Goal: Task Accomplishment & Management: Use online tool/utility

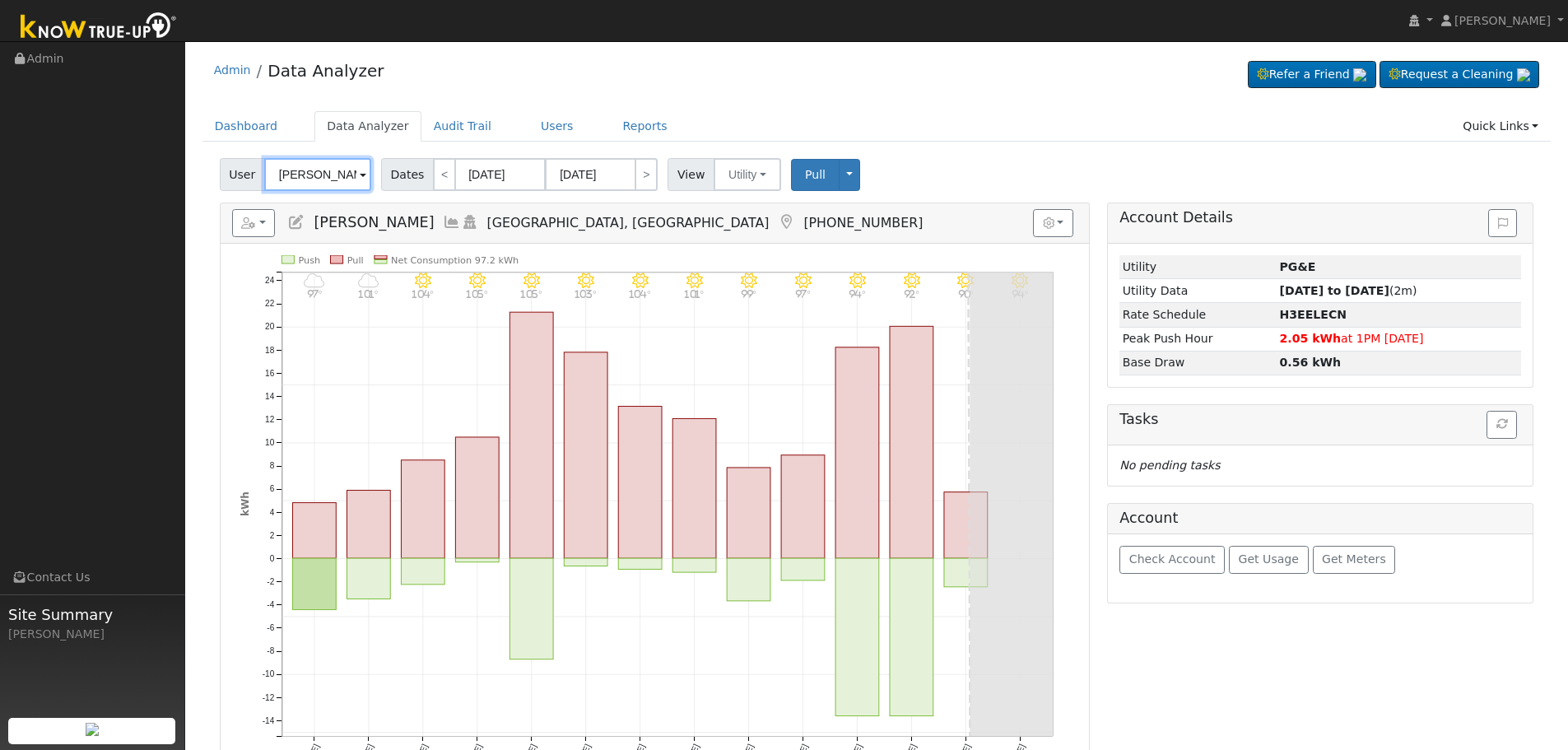
click at [304, 175] on input "[PERSON_NAME]" at bounding box center [318, 175] width 107 height 33
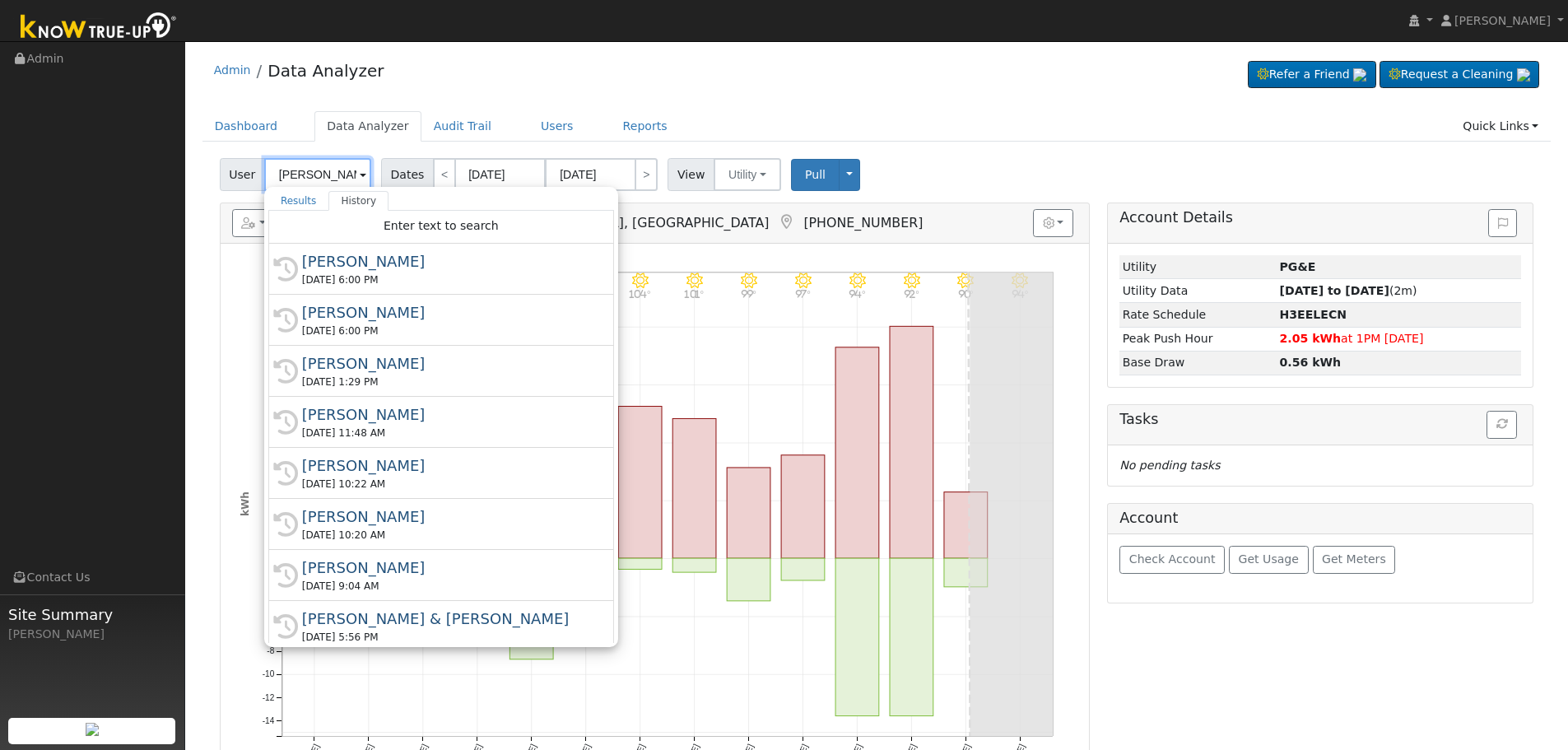
click at [305, 175] on input "[PERSON_NAME]" at bounding box center [318, 175] width 107 height 33
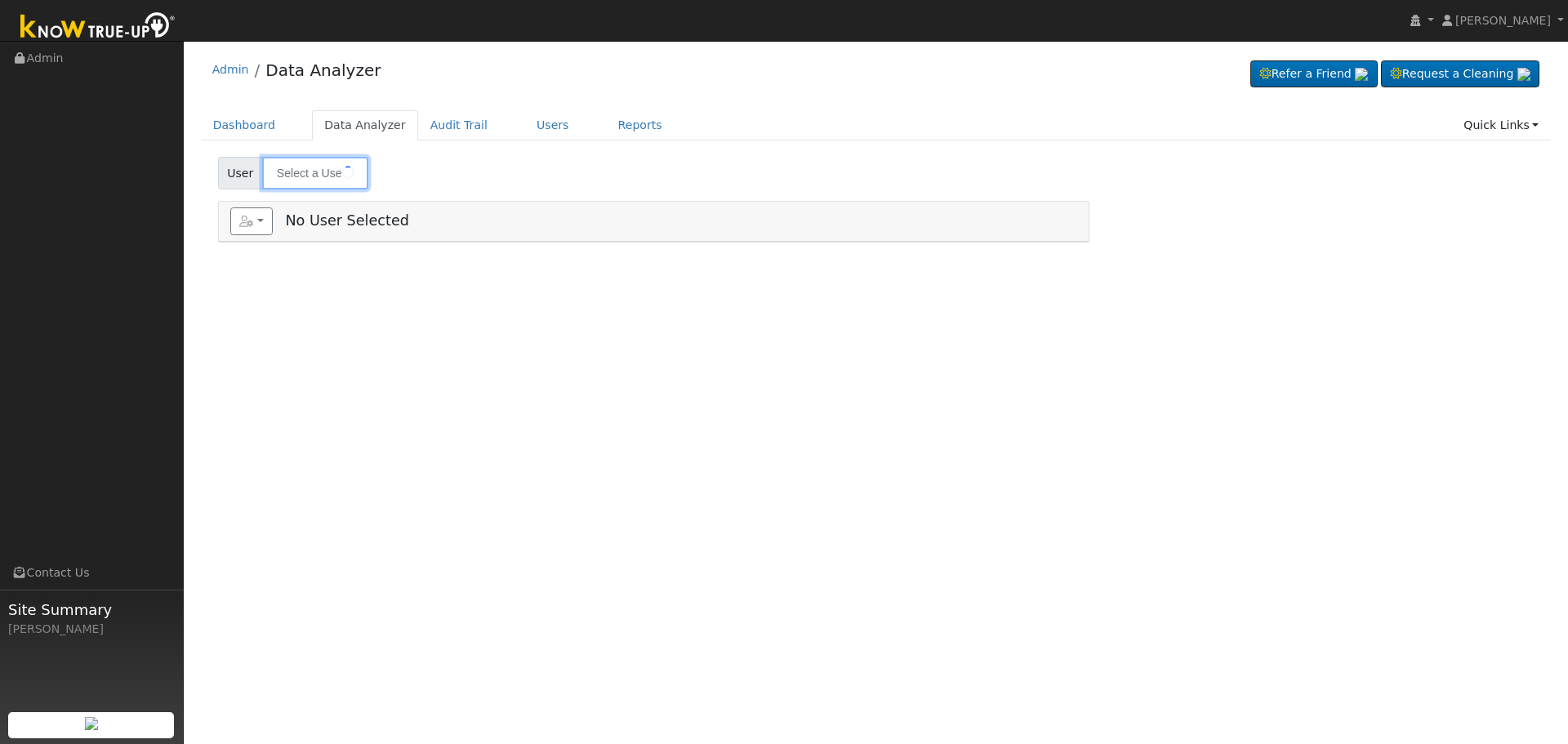
type input "[PERSON_NAME]"
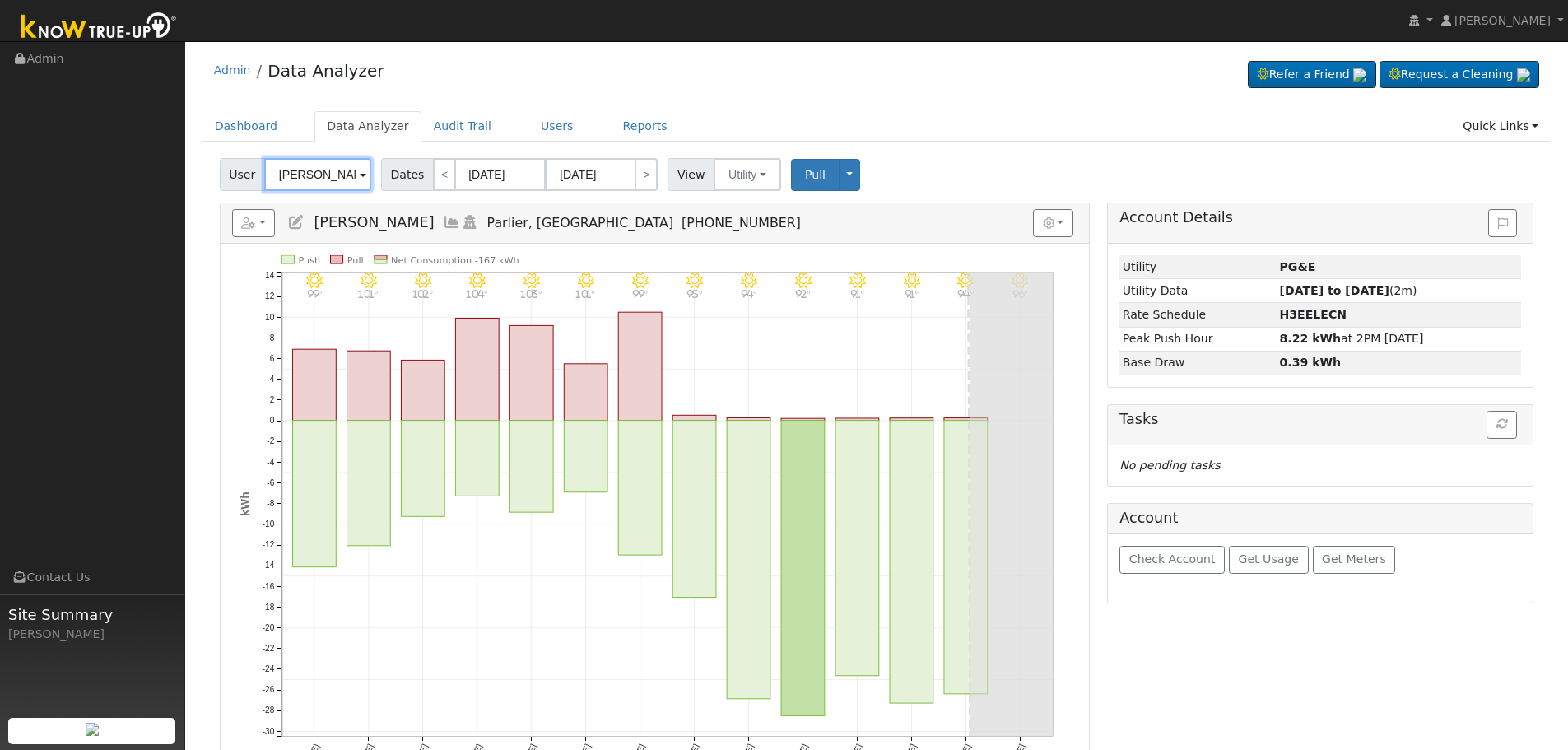
click at [301, 166] on input "[PERSON_NAME]" at bounding box center [318, 175] width 107 height 33
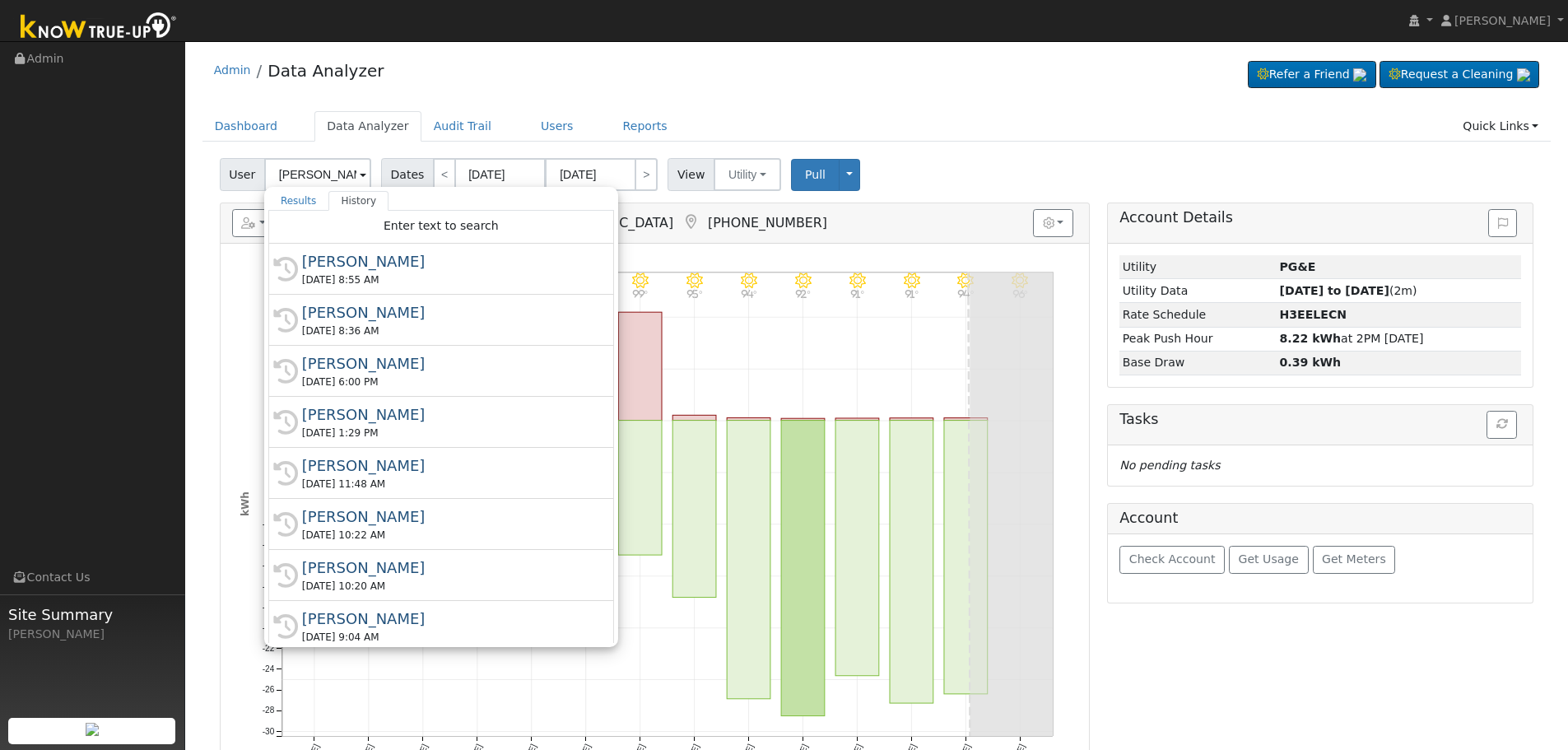
click at [609, 64] on div "Admin Data Analyzer Refer a Friend Request a Cleaning" at bounding box center [877, 74] width 1350 height 50
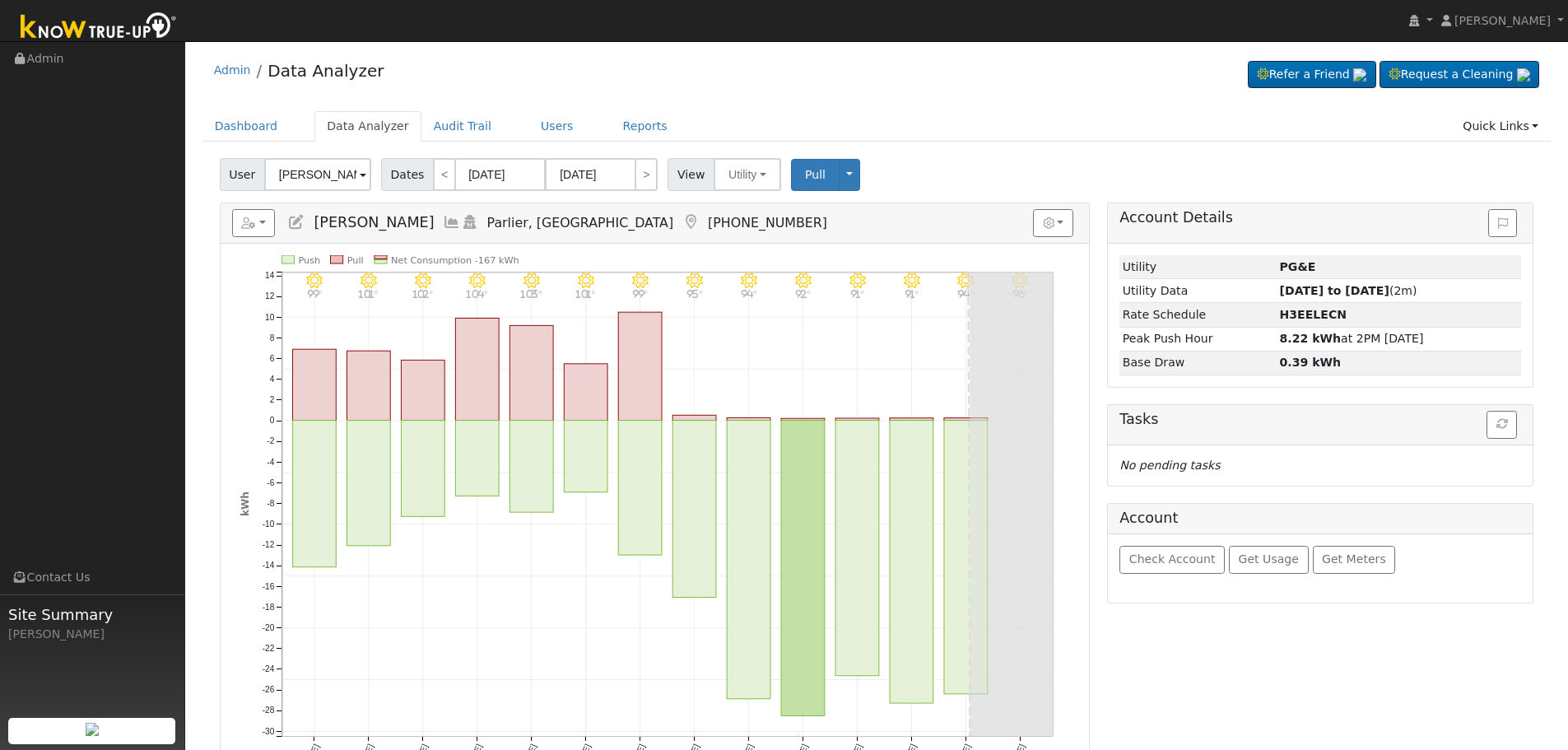
click at [443, 226] on icon at bounding box center [452, 222] width 18 height 15
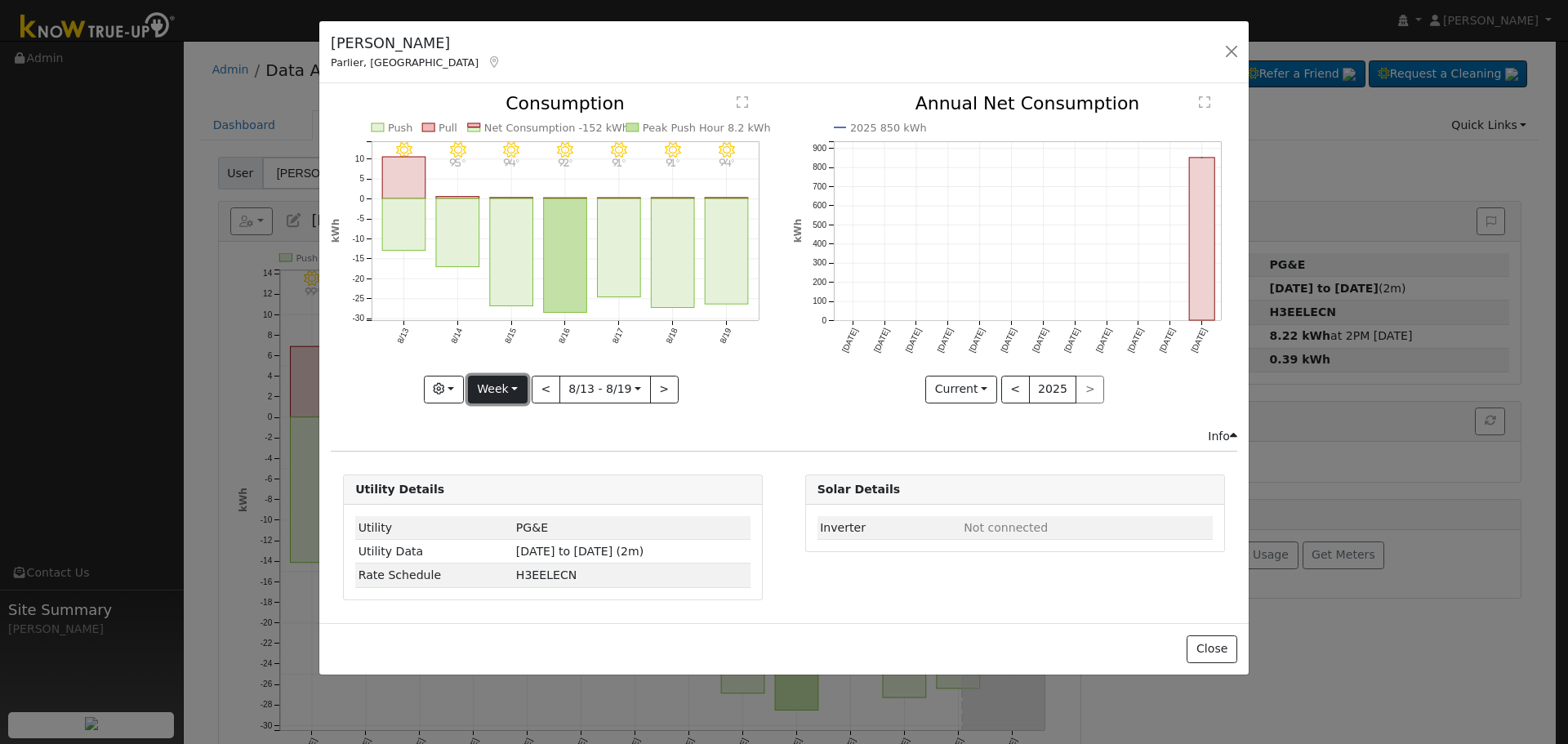
click at [525, 383] on button "Week" at bounding box center [497, 389] width 60 height 28
click at [544, 467] on link "Month" at bounding box center [526, 469] width 114 height 23
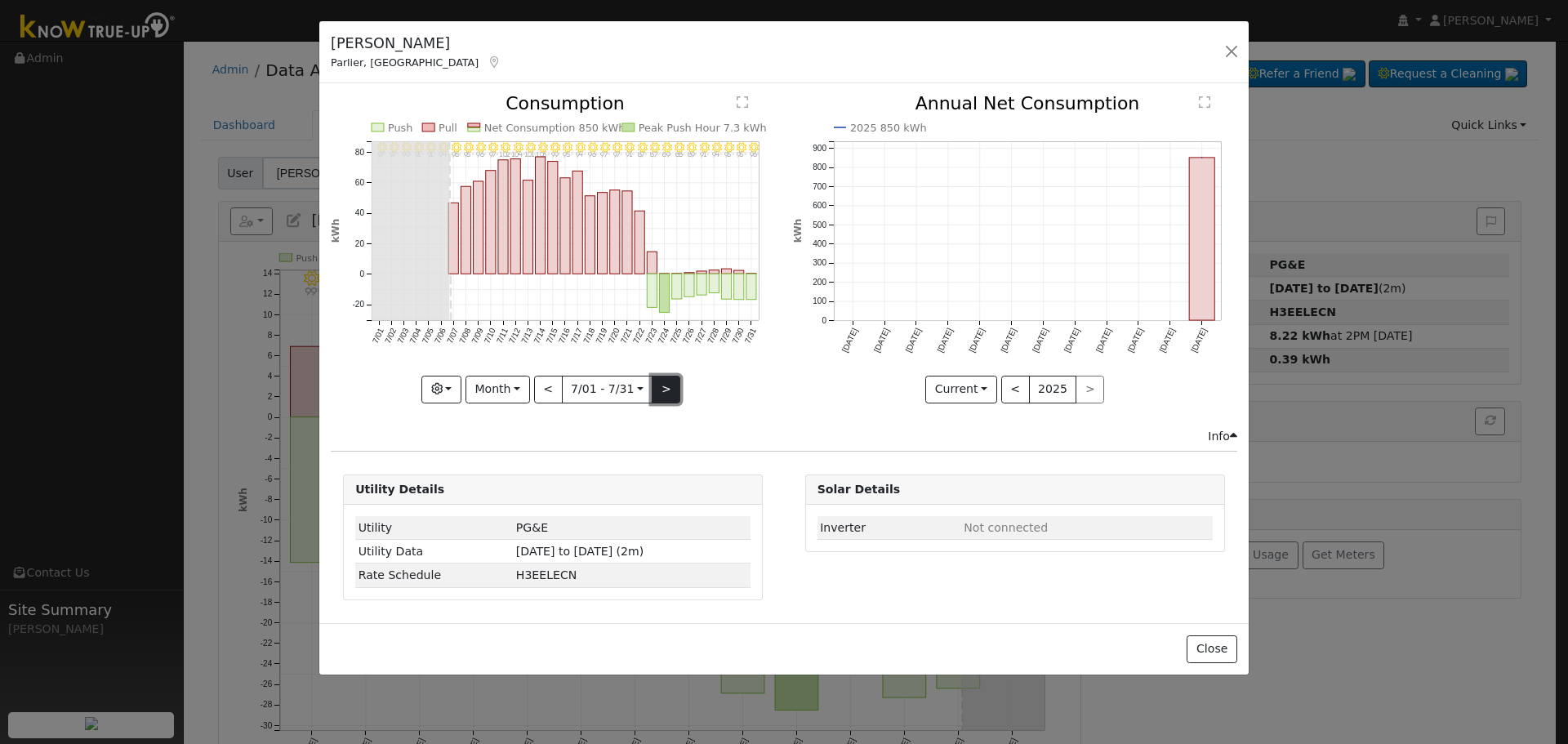
click at [673, 389] on button ">" at bounding box center [666, 389] width 28 height 28
type input "[DATE]"
